Goal: Information Seeking & Learning: Learn about a topic

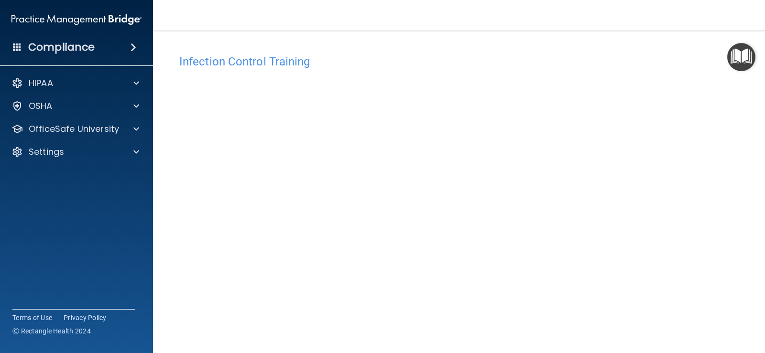
scroll to position [56, 0]
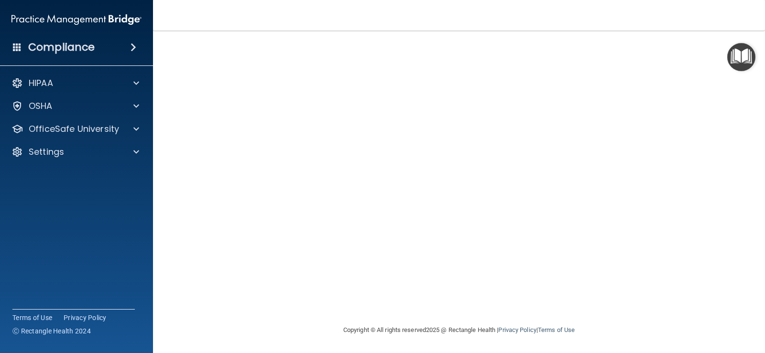
click at [730, 262] on div "Infection Control Training This course doesn’t expire until 09/23/2025. Are you…" at bounding box center [459, 159] width 574 height 331
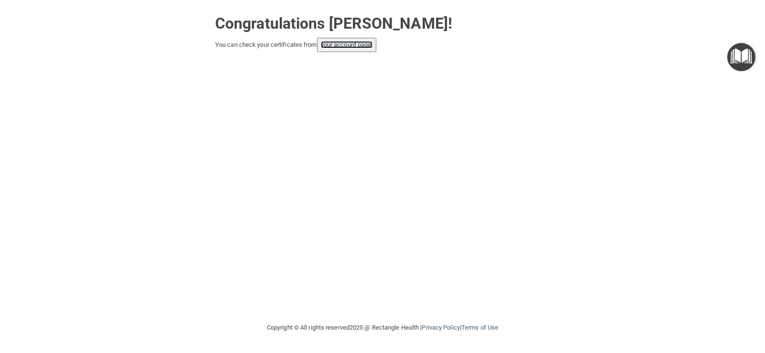
click at [330, 46] on link "your account page!" at bounding box center [347, 44] width 52 height 7
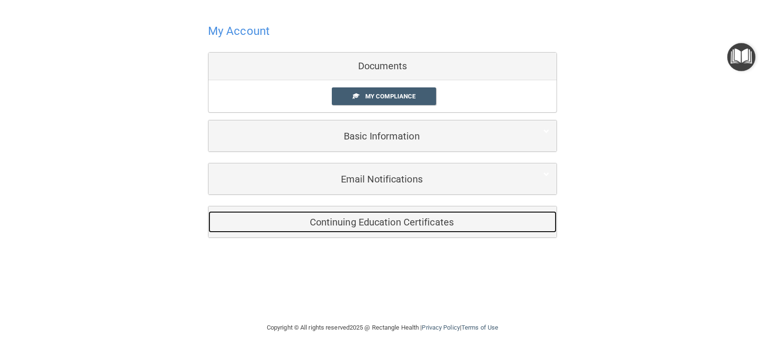
click at [411, 231] on div "Continuing Education Certificates" at bounding box center [368, 222] width 319 height 22
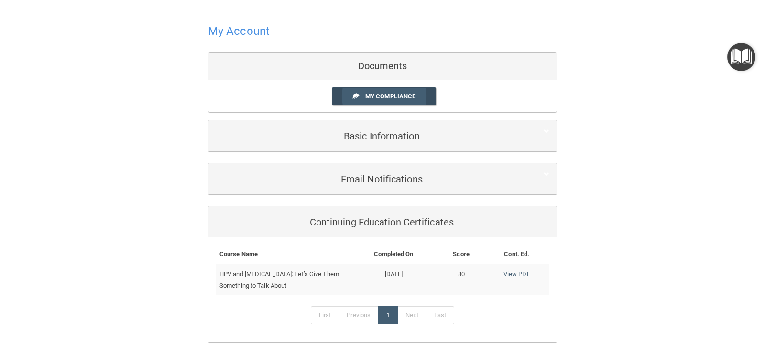
click at [377, 94] on span "My Compliance" at bounding box center [390, 96] width 50 height 7
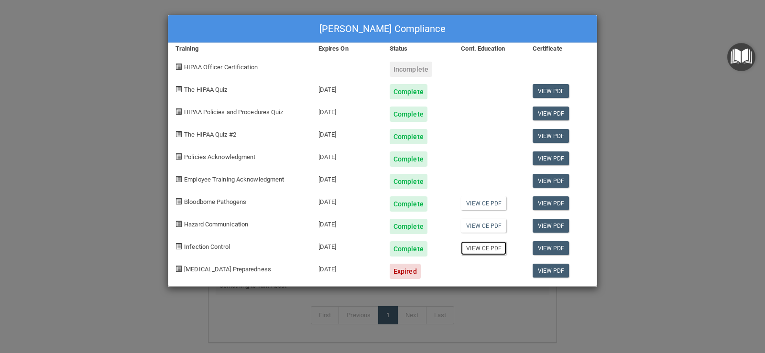
click at [483, 250] on link "View CE PDF" at bounding box center [483, 249] width 45 height 14
click at [550, 249] on link "View PDF" at bounding box center [551, 249] width 37 height 14
click at [403, 68] on div "Incomplete" at bounding box center [411, 69] width 43 height 15
click at [543, 275] on link "View PDF" at bounding box center [551, 271] width 37 height 14
click at [338, 272] on div "09/12/2025" at bounding box center [346, 268] width 71 height 22
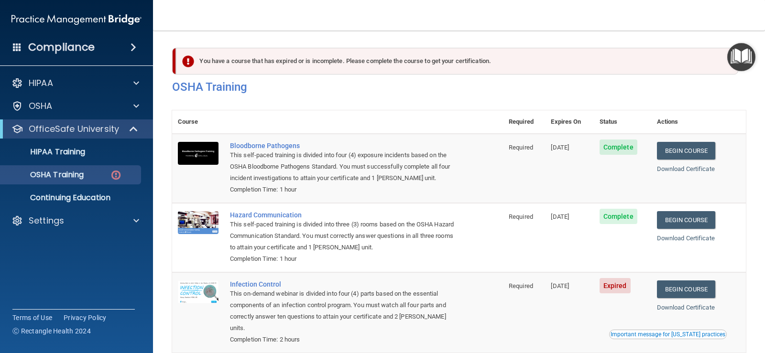
scroll to position [110, 0]
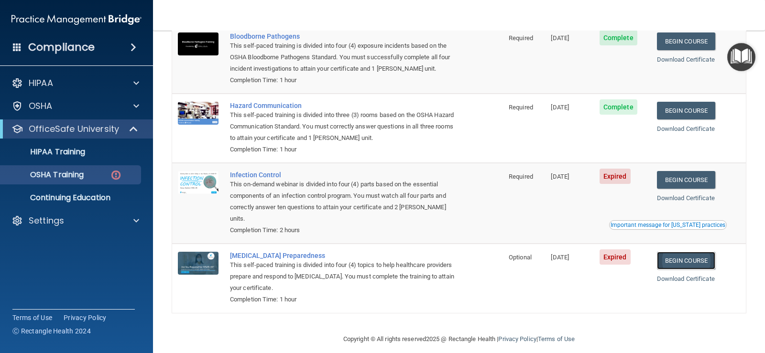
click at [687, 252] on link "Begin Course" at bounding box center [686, 261] width 58 height 18
click at [277, 252] on div "COVID-19 Preparedness" at bounding box center [342, 256] width 225 height 8
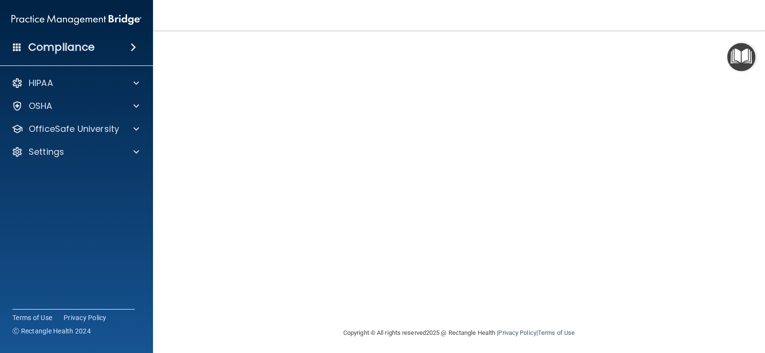
scroll to position [56, 0]
click at [130, 129] on div at bounding box center [135, 128] width 24 height 11
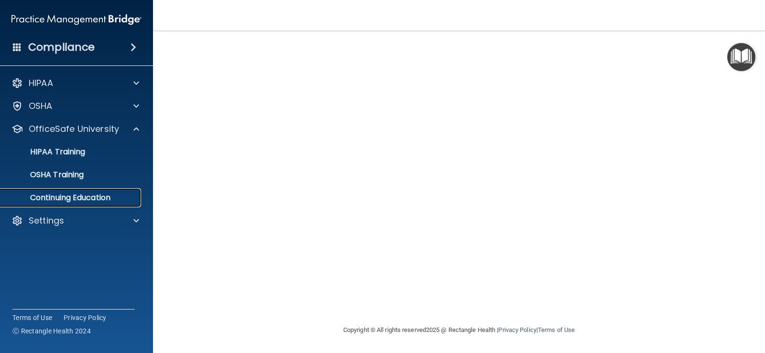
click at [73, 199] on p "Continuing Education" at bounding box center [71, 198] width 131 height 10
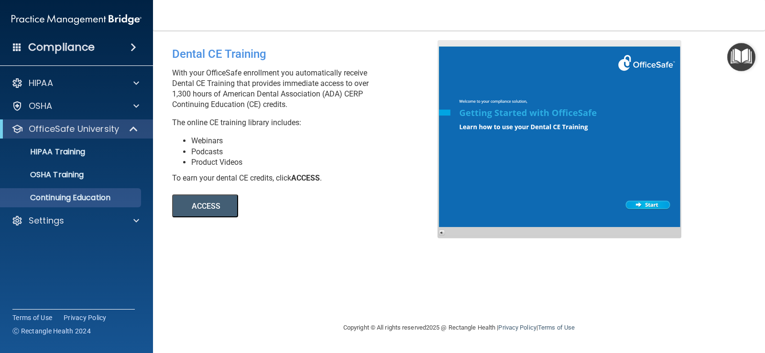
click at [218, 206] on button "ACCESS" at bounding box center [205, 206] width 66 height 23
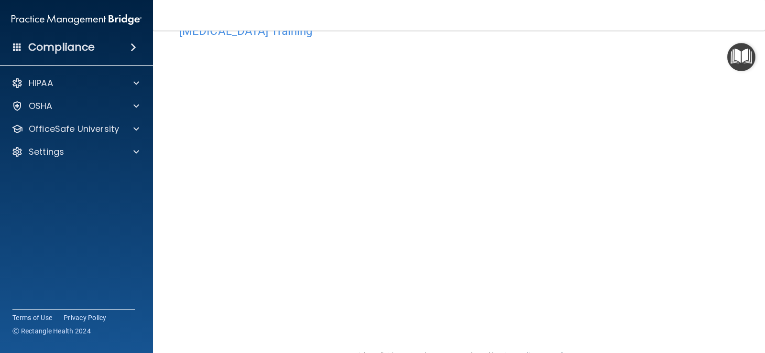
scroll to position [48, 0]
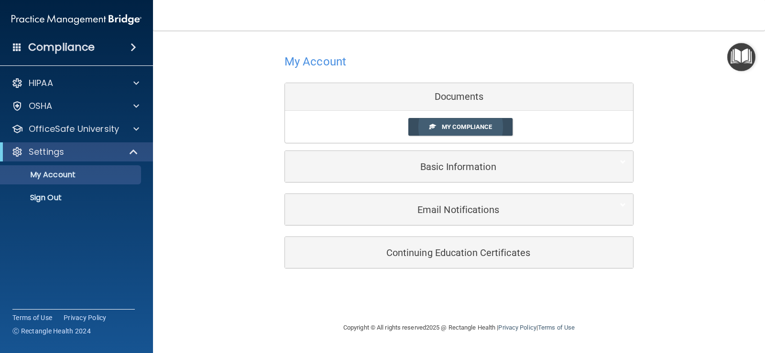
click at [467, 122] on link "My Compliance" at bounding box center [460, 127] width 105 height 18
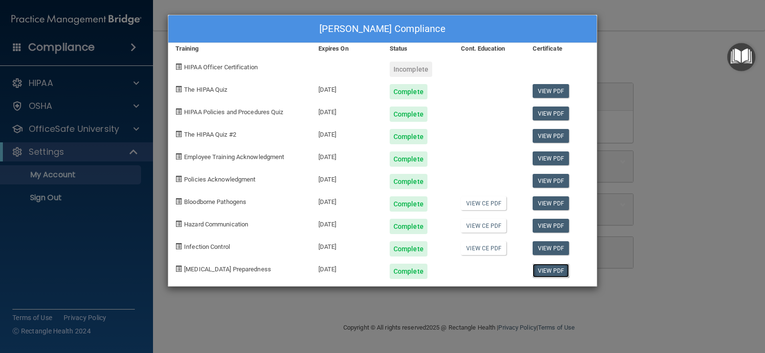
click at [547, 270] on link "View PDF" at bounding box center [551, 271] width 37 height 14
